Goal: Use online tool/utility: Use online tool/utility

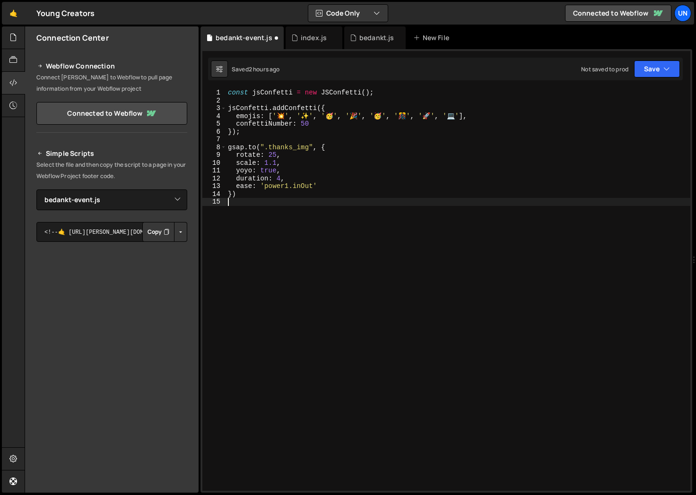
select select "45007"
click at [364, 146] on div "const jsConfetti = new JSConfetti ( ) ; jsConfetti . addConfetti ({ emojis : [ …" at bounding box center [458, 298] width 464 height 418
drag, startPoint x: 330, startPoint y: 113, endPoint x: 325, endPoint y: 116, distance: 5.7
click at [325, 116] on div "const jsConfetti = new JSConfetti ( ) ; jsConfetti . addConfetti ({ emojis : [ …" at bounding box center [458, 298] width 464 height 418
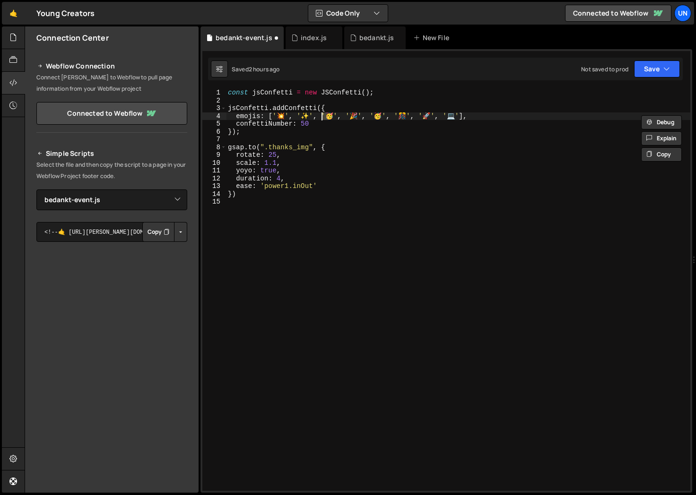
click at [358, 118] on div "const jsConfetti = new JSConfetti ( ) ; jsConfetti . addConfetti ({ emojis : [ …" at bounding box center [458, 298] width 464 height 418
click at [354, 116] on div "const jsConfetti = new JSConfetti ( ) ; jsConfetti . addConfetti ({ emojis : [ …" at bounding box center [458, 290] width 464 height 402
click at [349, 115] on div "const jsConfetti = new JSConfetti ( ) ; jsConfetti . addConfetti ({ emojis : [ …" at bounding box center [458, 298] width 464 height 418
paste textarea "🇪🇺"
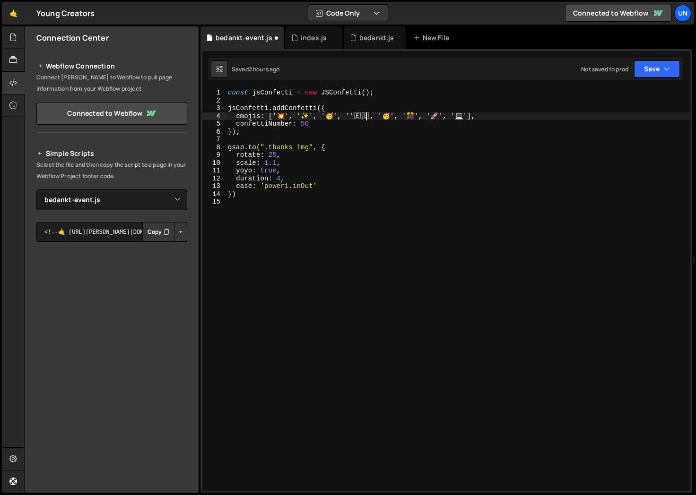
paste textarea "🇪🇺"
paste textarea "🇪🇺'"
paste textarea "🇪🇺"
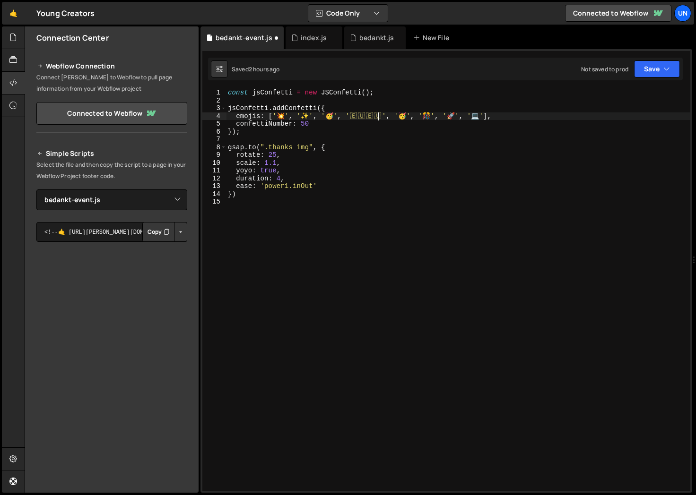
type textarea "emojis: ['💥', '✨', '🥳', '🇪🇺', '🥳', '🎊', '🚀', '💻'],"
click at [673, 65] on button "Save" at bounding box center [657, 69] width 46 height 17
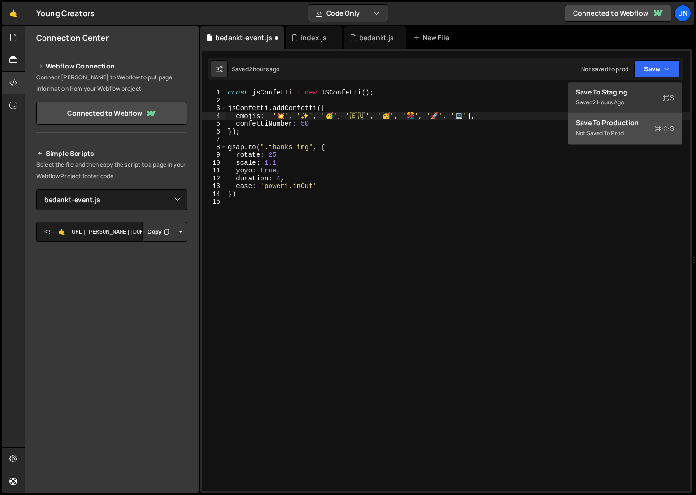
click at [591, 128] on div "Not saved to prod" at bounding box center [625, 133] width 98 height 11
